Goal: Task Accomplishment & Management: Complete application form

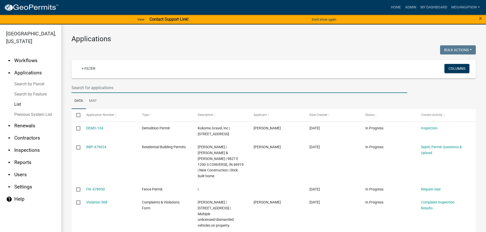
select select "3: 100"
click at [33, 65] on link "arrow_drop_down Workflows" at bounding box center [30, 61] width 61 height 12
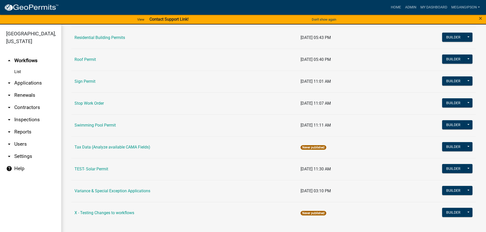
scroll to position [433, 0]
click at [99, 189] on link "Variance & Special Exception Applications" at bounding box center [112, 191] width 76 height 5
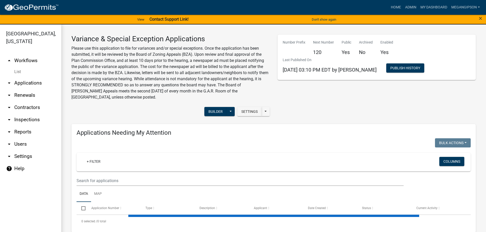
select select "3: 100"
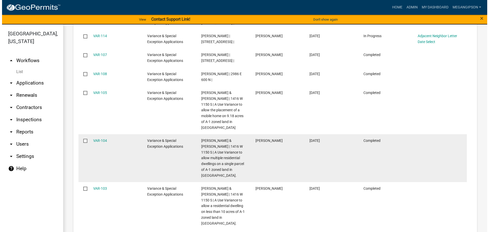
scroll to position [739, 0]
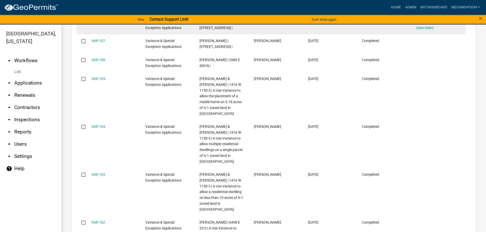
click at [104, 24] on link "VAR-114" at bounding box center [98, 22] width 14 height 4
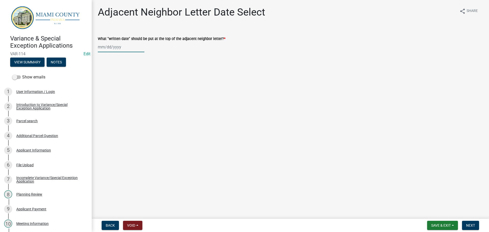
click at [126, 52] on div at bounding box center [121, 47] width 47 height 10
select select "9"
select select "2025"
click at [123, 97] on div "17" at bounding box center [119, 93] width 8 height 8
type input "[DATE]"
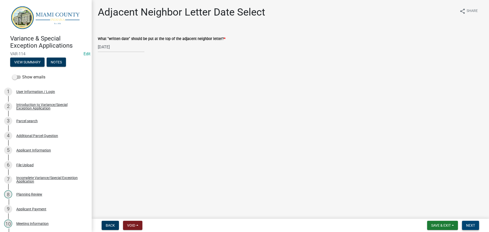
click at [470, 224] on span "Next" at bounding box center [470, 226] width 9 height 4
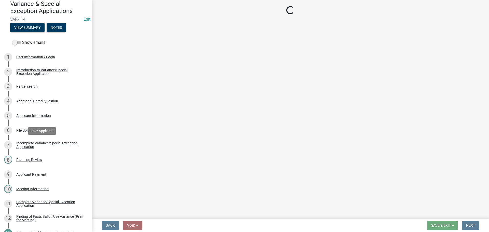
scroll to position [204, 0]
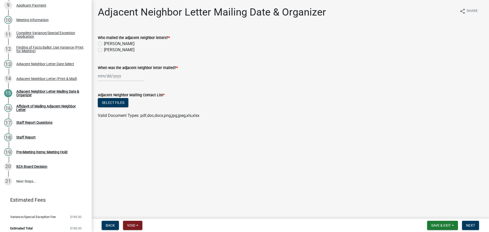
click at [123, 53] on label "[PERSON_NAME]" at bounding box center [119, 50] width 31 height 6
click at [107, 50] on input "[PERSON_NAME]" at bounding box center [105, 48] width 3 height 3
radio input "true"
click at [121, 81] on div at bounding box center [121, 76] width 47 height 10
select select "9"
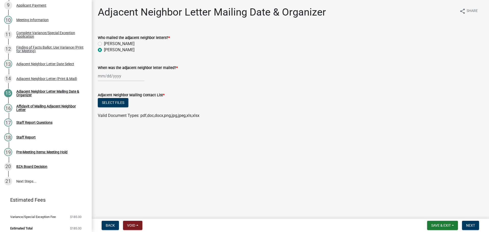
select select "2025"
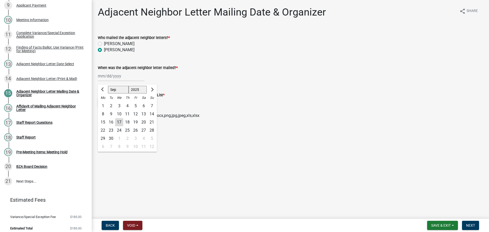
click at [123, 126] on div "17" at bounding box center [119, 122] width 8 height 8
type input "[DATE]"
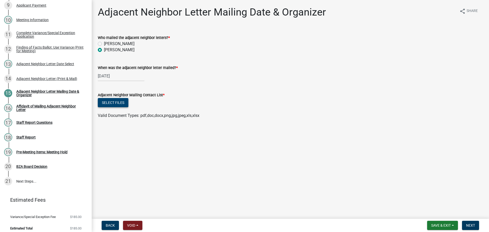
click at [128, 107] on button "Select files" at bounding box center [113, 102] width 31 height 9
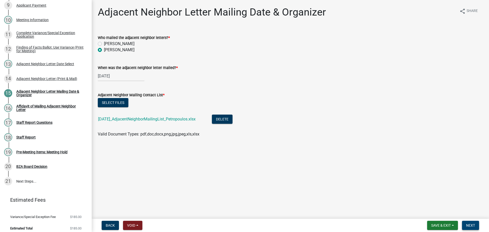
click at [476, 224] on button "Next" at bounding box center [470, 225] width 17 height 9
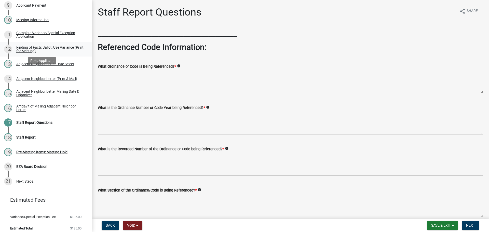
click at [50, 53] on div "Finding of Facts Ballot: Use Variance (Print for Meeting)" at bounding box center [49, 49] width 67 height 7
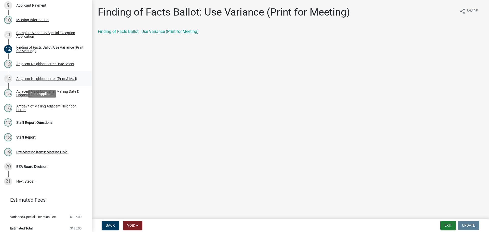
click at [40, 81] on div "Adjacent Neighbor Letter (Print & Mail)" at bounding box center [46, 79] width 61 height 4
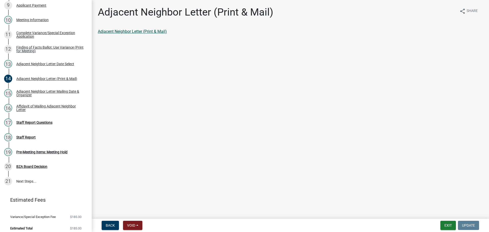
click at [126, 34] on link "Adjacent Neighbor Letter (Print & Mail)" at bounding box center [132, 31] width 69 height 5
click at [47, 130] on link "17 Staff Report Questions" at bounding box center [46, 122] width 92 height 15
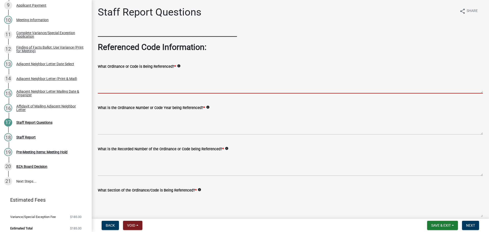
click at [185, 90] on textarea "What Ordinance or Code is Being Referenced? *" at bounding box center [290, 82] width 385 height 24
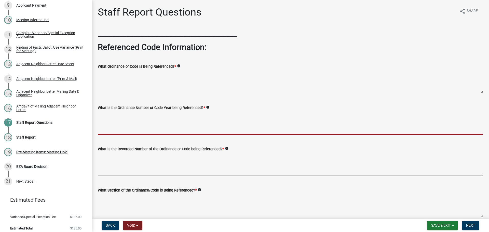
click at [136, 135] on textarea "What is the Ordinance Number or Code Year being Referenced? *" at bounding box center [290, 123] width 385 height 24
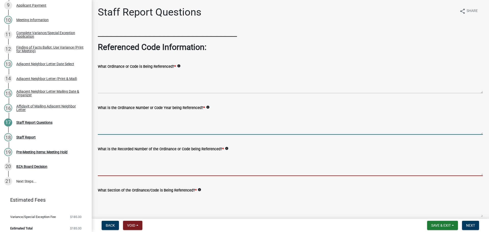
click at [126, 176] on textarea "What is the Recorded Number of the Ordinance or Code being Referenced? *" at bounding box center [290, 164] width 385 height 24
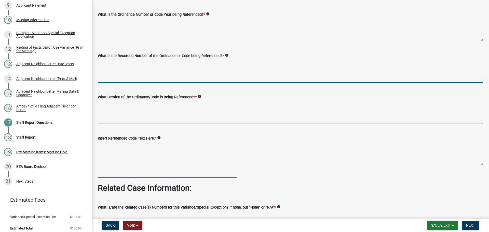
scroll to position [102, 0]
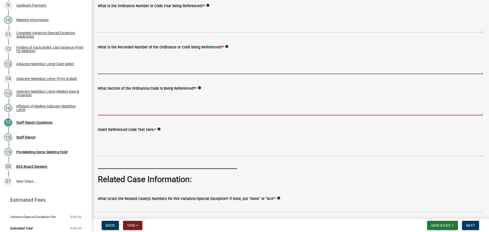
click at [146, 115] on textarea "What Section of the Ordinance/Code is Being Referenced? *" at bounding box center [290, 104] width 385 height 24
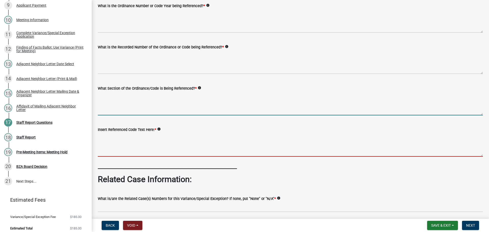
click at [135, 157] on textarea "Insert Referenced Code Text Here: *" at bounding box center [290, 145] width 385 height 24
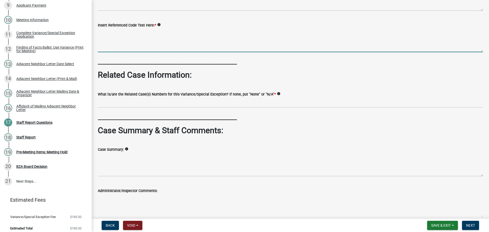
scroll to position [229, 0]
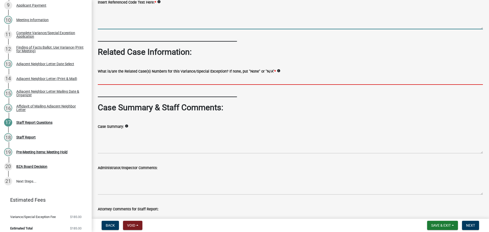
click at [171, 85] on input "What is/are the Related Case(s) Numbers for this Variance/Special Exception? If…" at bounding box center [290, 79] width 385 height 10
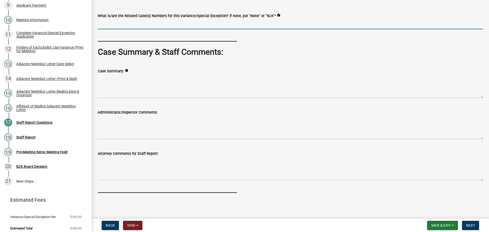
scroll to position [348, 0]
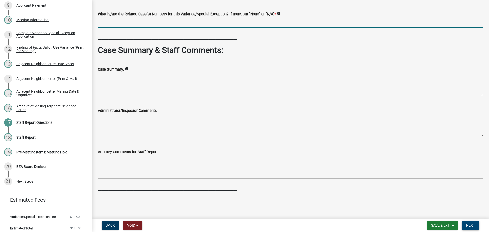
click at [469, 228] on button "Next" at bounding box center [470, 225] width 17 height 9
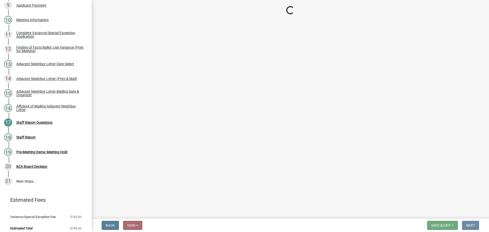
scroll to position [0, 0]
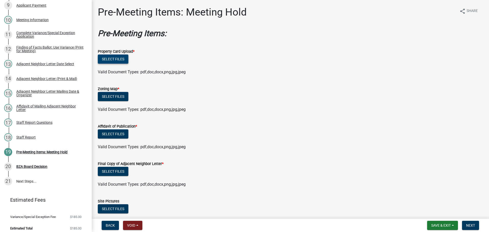
click at [124, 64] on button "Select files" at bounding box center [113, 59] width 31 height 9
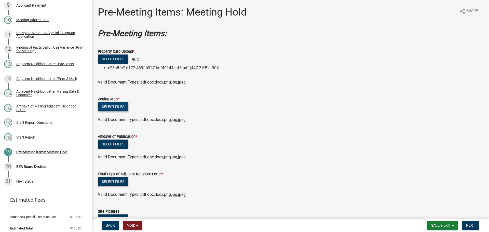
click at [117, 119] on form "Zoning Map * Select files Valid Document Types: pdf,doc,docx,png,jpg,jpeg" at bounding box center [290, 106] width 385 height 33
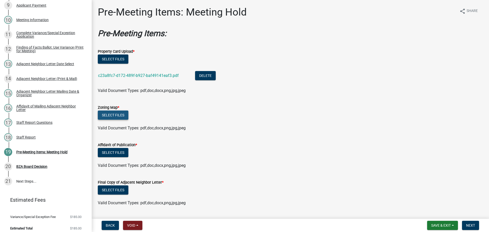
click at [126, 120] on button "Select files" at bounding box center [113, 115] width 31 height 9
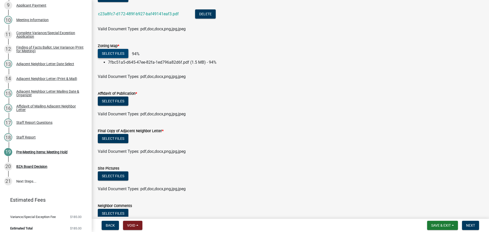
scroll to position [76, 0]
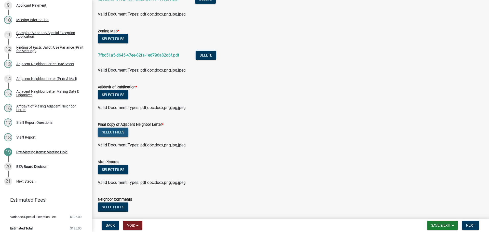
click at [107, 137] on button "Select files" at bounding box center [113, 132] width 31 height 9
click at [105, 138] on div "Select files" at bounding box center [290, 133] width 385 height 10
click at [106, 137] on button "Select files" at bounding box center [113, 132] width 31 height 9
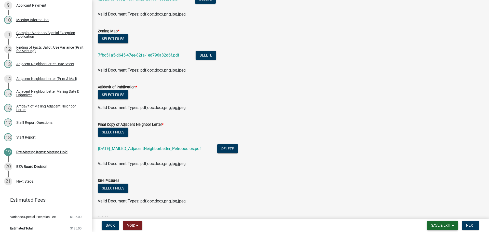
click at [439, 224] on span "Save & Exit" at bounding box center [442, 226] width 20 height 4
click at [431, 198] on button "Save" at bounding box center [438, 199] width 41 height 12
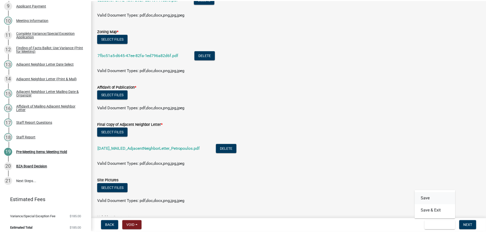
scroll to position [0, 0]
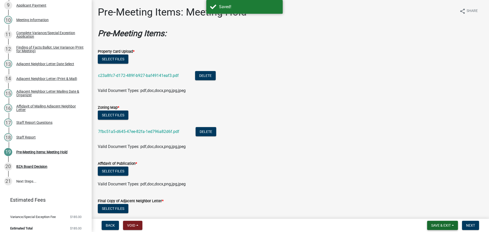
click at [445, 228] on button "Save & Exit" at bounding box center [442, 225] width 31 height 9
click at [429, 213] on button "Save & Exit" at bounding box center [438, 211] width 41 height 12
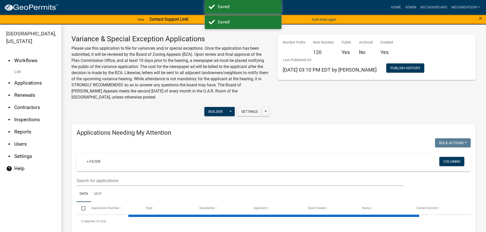
select select "3: 100"
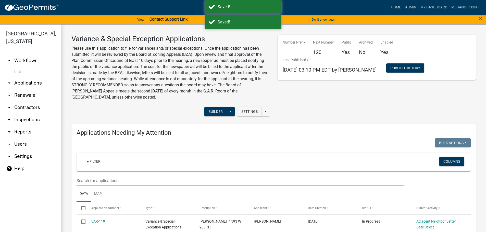
click at [36, 89] on link "arrow_drop_down Applications" at bounding box center [30, 83] width 61 height 12
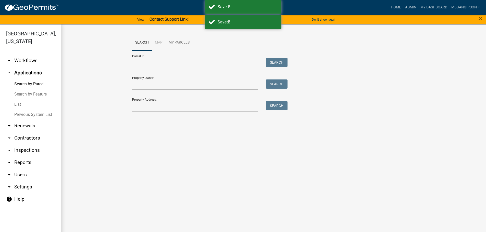
click at [35, 67] on link "arrow_drop_down Workflows" at bounding box center [30, 61] width 61 height 12
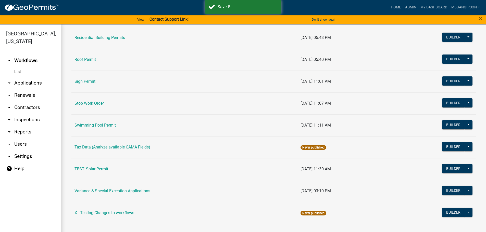
scroll to position [433, 0]
click at [96, 191] on td "Variance & Special Exception Applications" at bounding box center [184, 191] width 226 height 22
click at [98, 189] on link "Variance & Special Exception Applications" at bounding box center [112, 191] width 76 height 5
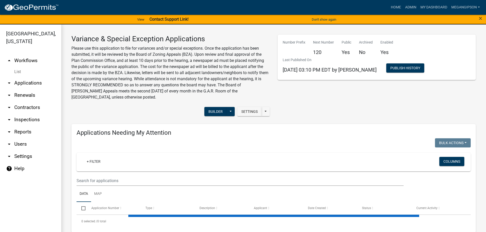
select select "3: 100"
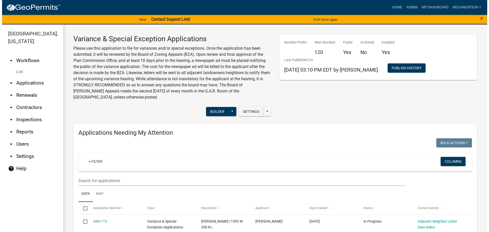
scroll to position [127, 0]
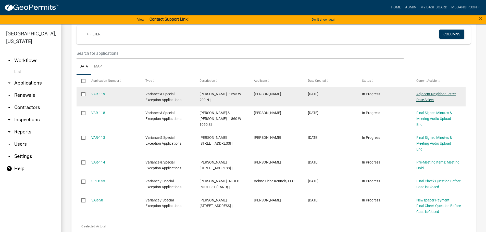
click at [421, 102] on link "Adjacent Neighbor Letter Date Select" at bounding box center [436, 97] width 40 height 10
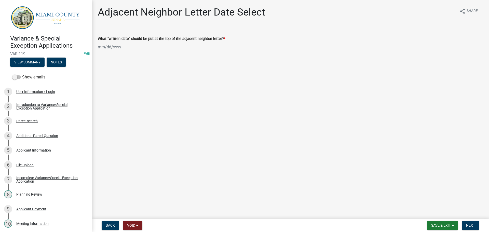
click at [116, 52] on div at bounding box center [121, 47] width 47 height 10
select select "9"
select select "2025"
click at [123, 97] on div "17" at bounding box center [119, 93] width 8 height 8
type input "[DATE]"
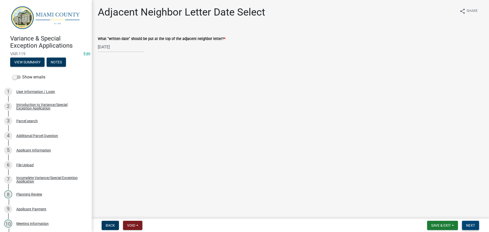
click at [468, 225] on span "Next" at bounding box center [470, 226] width 9 height 4
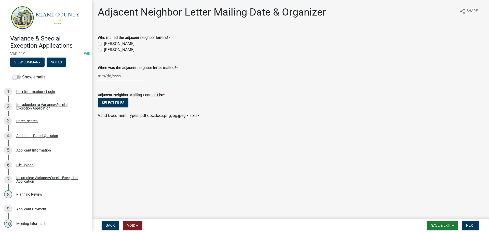
click at [113, 53] on label "[PERSON_NAME]" at bounding box center [119, 50] width 31 height 6
click at [107, 50] on input "[PERSON_NAME]" at bounding box center [105, 48] width 3 height 3
radio input "true"
click at [114, 100] on form "Adjacent Neighbor Mailing Contact List * Select files Valid Document Types: pdf…" at bounding box center [290, 102] width 385 height 33
click at [114, 81] on div at bounding box center [121, 76] width 47 height 10
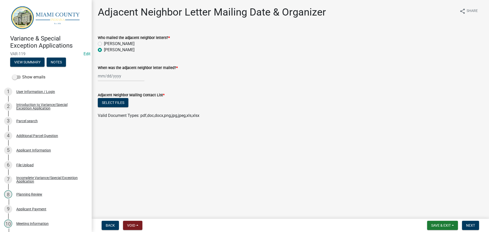
select select "9"
select select "2025"
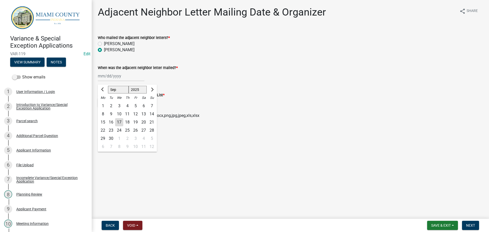
click at [123, 126] on div "17" at bounding box center [119, 122] width 8 height 8
type input "[DATE]"
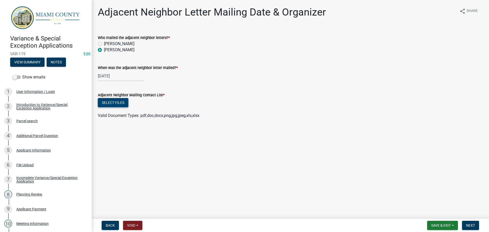
click at [121, 107] on button "Select files" at bounding box center [113, 102] width 31 height 9
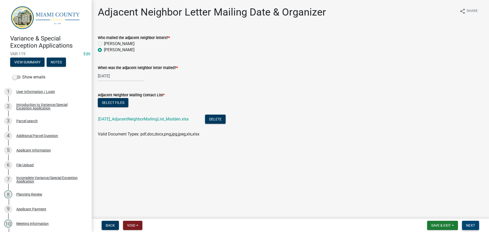
click at [468, 224] on span "Next" at bounding box center [470, 226] width 9 height 4
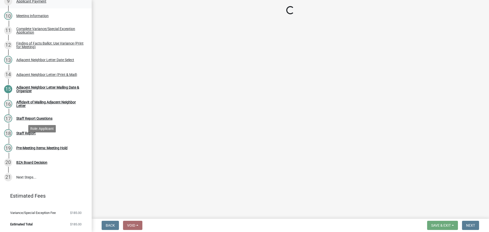
scroll to position [262, 0]
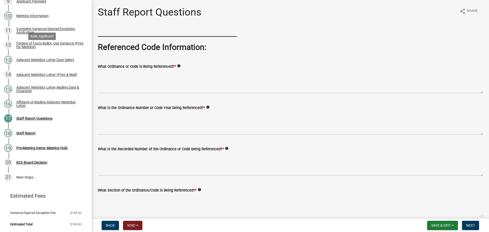
click at [48, 73] on div "Adjacent Neighbor Letter (Print & Mail)" at bounding box center [46, 75] width 61 height 4
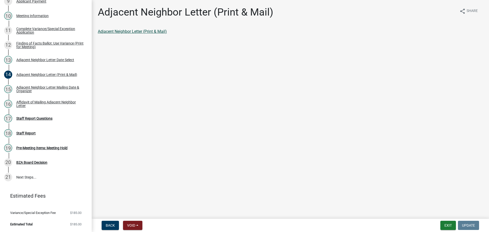
click at [125, 34] on link "Adjacent Neighbor Letter (Print & Mail)" at bounding box center [132, 31] width 69 height 5
click at [30, 117] on div "Staff Report Questions" at bounding box center [34, 119] width 36 height 4
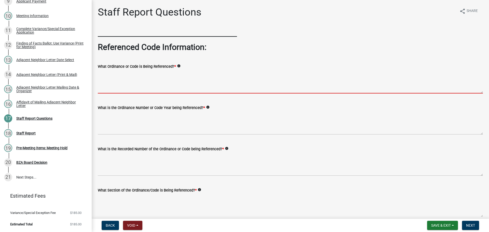
click at [158, 80] on textarea "What Ordinance or Code is Being Referenced? *" at bounding box center [290, 82] width 385 height 24
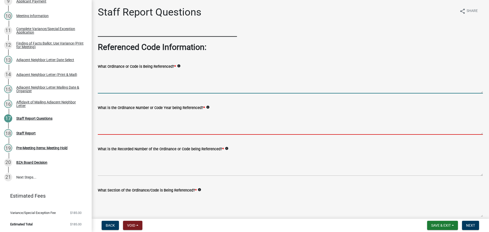
click at [137, 131] on textarea "What is the Ordinance Number or Code Year being Referenced? *" at bounding box center [290, 123] width 385 height 24
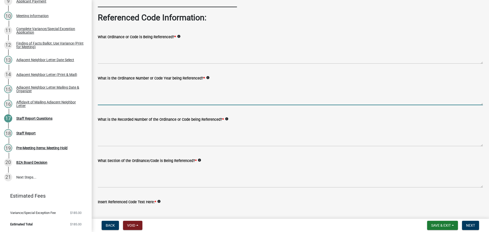
scroll to position [76, 0]
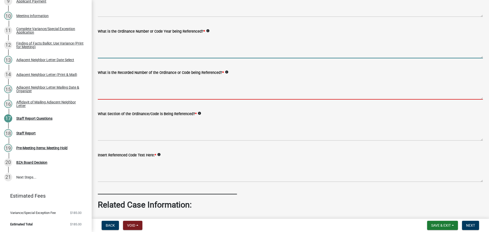
click at [140, 97] on textarea "What is the Recorded Number of the Ordinance or Code being Referenced? *" at bounding box center [290, 88] width 385 height 24
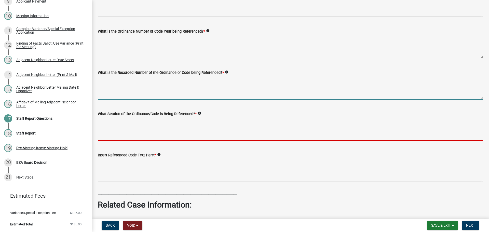
click at [135, 141] on textarea "What Section of the Ordinance/Code is Being Referenced? *" at bounding box center [290, 129] width 385 height 24
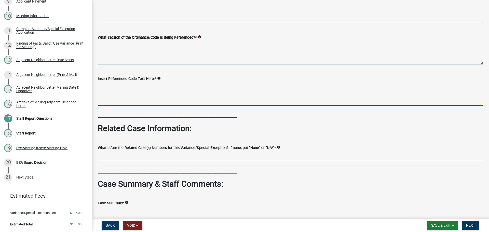
click at [133, 106] on textarea "Insert Referenced Code Text Here: *" at bounding box center [290, 94] width 385 height 24
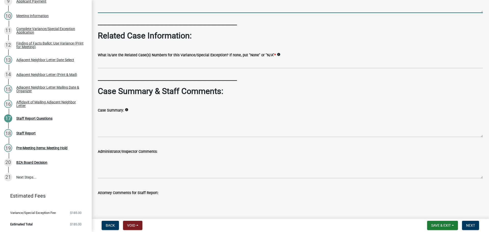
scroll to position [255, 0]
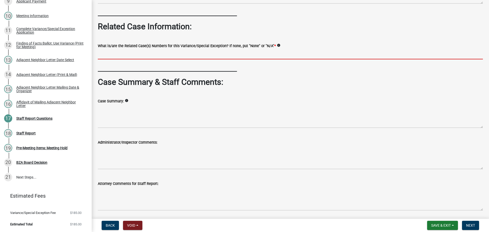
click at [141, 59] on input "What is/are the Related Case(s) Numbers for this Variance/Special Exception? If…" at bounding box center [290, 54] width 385 height 10
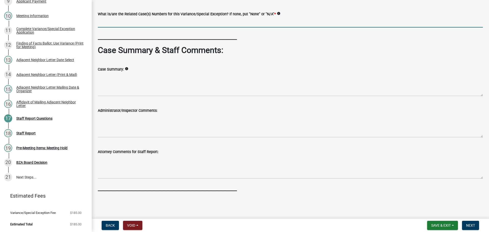
scroll to position [348, 0]
click at [468, 224] on span "Next" at bounding box center [470, 226] width 9 height 4
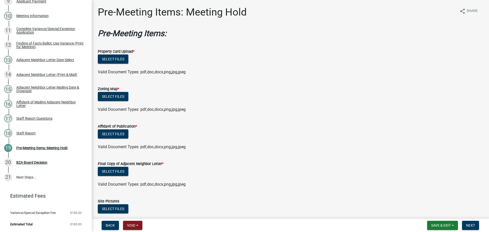
click at [120, 54] on label "Property Card Upload *" at bounding box center [116, 52] width 37 height 4
click at [120, 63] on button "Select files" at bounding box center [113, 59] width 31 height 9
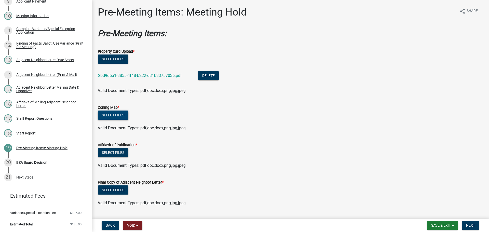
click at [120, 120] on button "Select files" at bounding box center [113, 115] width 31 height 9
click at [124, 157] on button "Select files" at bounding box center [113, 152] width 31 height 9
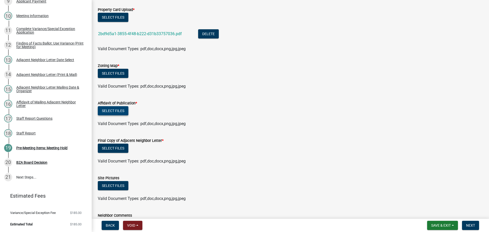
scroll to position [102, 0]
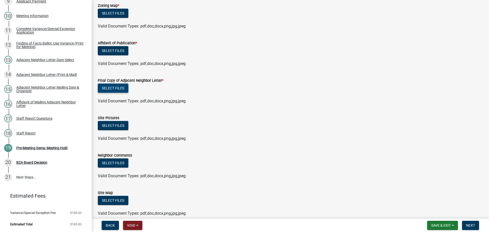
click at [111, 93] on button "Select files" at bounding box center [113, 88] width 31 height 9
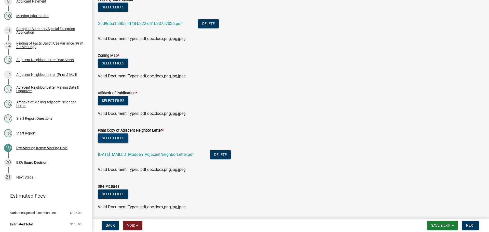
scroll to position [51, 0]
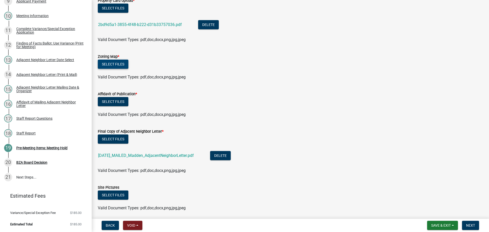
click at [118, 69] on button "Select files" at bounding box center [113, 64] width 31 height 9
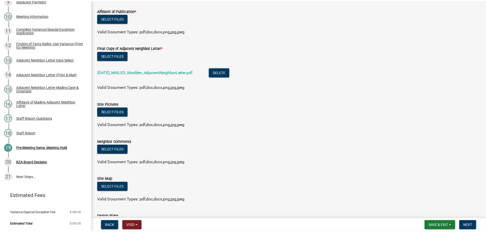
scroll to position [0, 0]
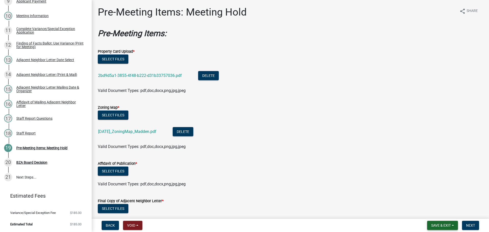
click at [440, 224] on span "Save & Exit" at bounding box center [442, 226] width 20 height 4
click at [434, 194] on button "Save" at bounding box center [438, 199] width 41 height 12
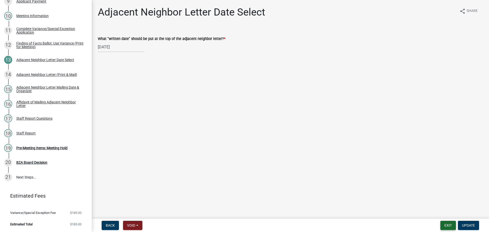
click at [443, 225] on button "Exit" at bounding box center [449, 225] width 16 height 9
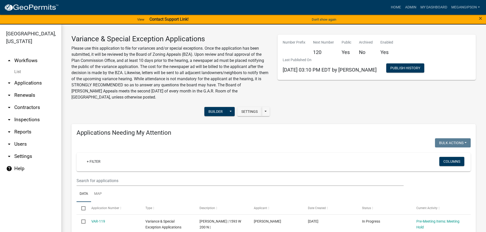
select select "3: 100"
click at [210, 71] on p "Please use this application to file for variances and/or special exceptions. On…" at bounding box center [170, 72] width 198 height 55
click at [354, 103] on div "Number Prefix Next Number 120 Public Yes Archived No Enabled Yes Last Published…" at bounding box center [376, 77] width 206 height 85
